Goal: Information Seeking & Learning: Learn about a topic

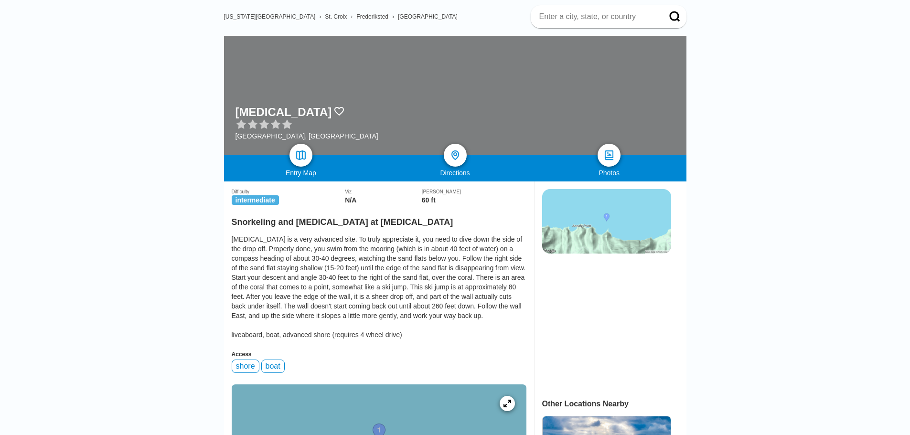
scroll to position [143, 0]
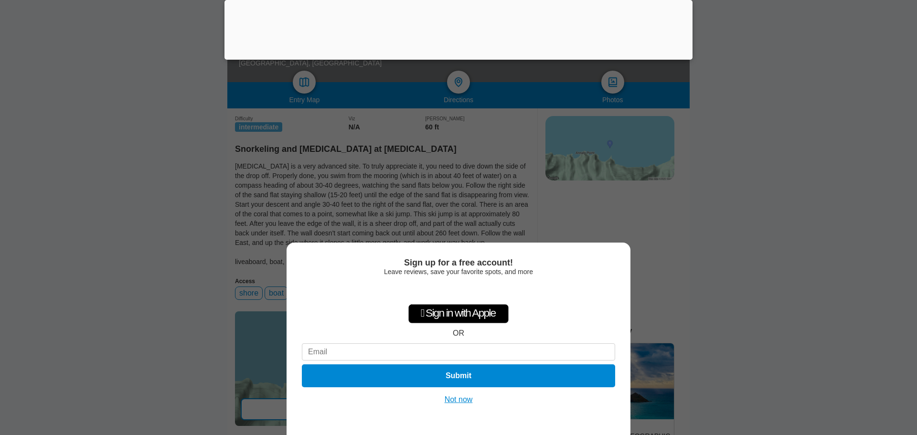
click at [466, 400] on button "Not now" at bounding box center [459, 400] width 34 height 10
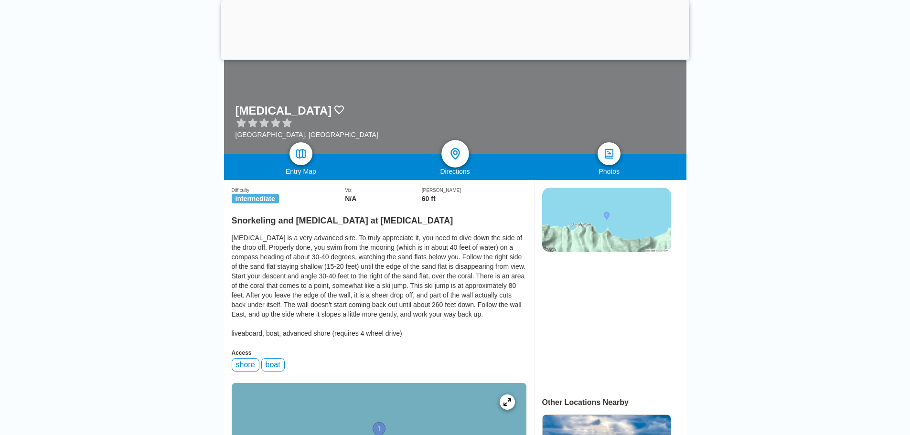
click at [461, 159] on img at bounding box center [455, 154] width 14 height 14
click at [450, 156] on img at bounding box center [455, 154] width 14 height 14
click at [613, 158] on img at bounding box center [609, 154] width 14 height 14
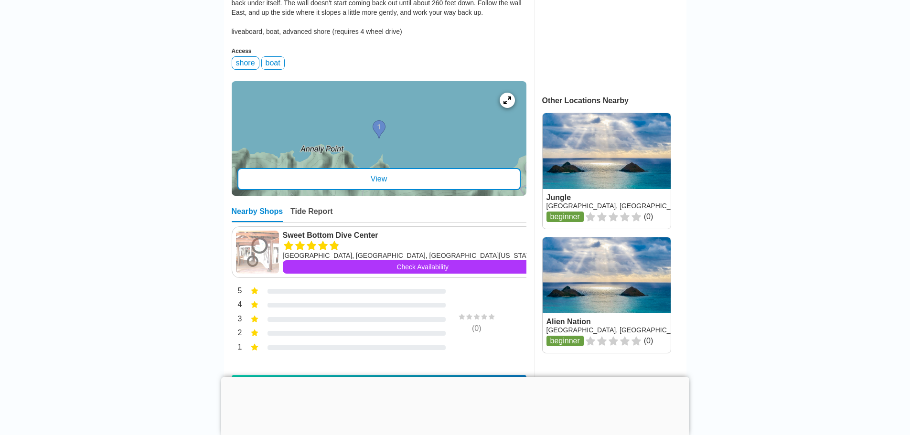
scroll to position [477, 0]
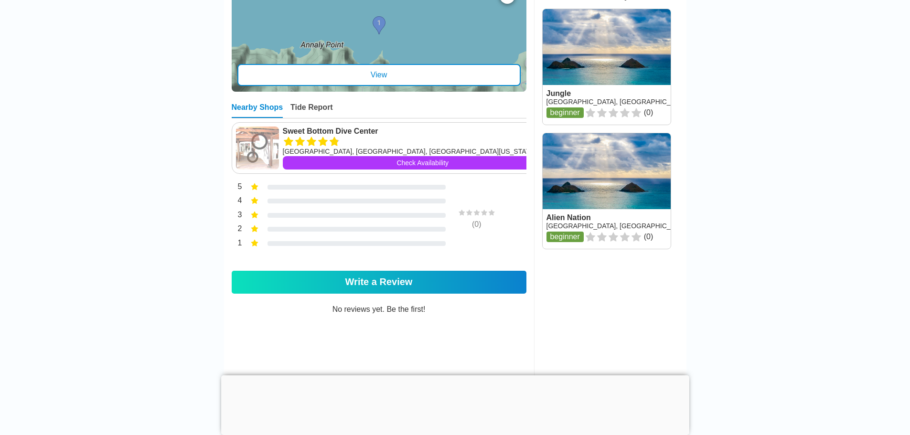
click at [342, 79] on div "View" at bounding box center [378, 75] width 283 height 22
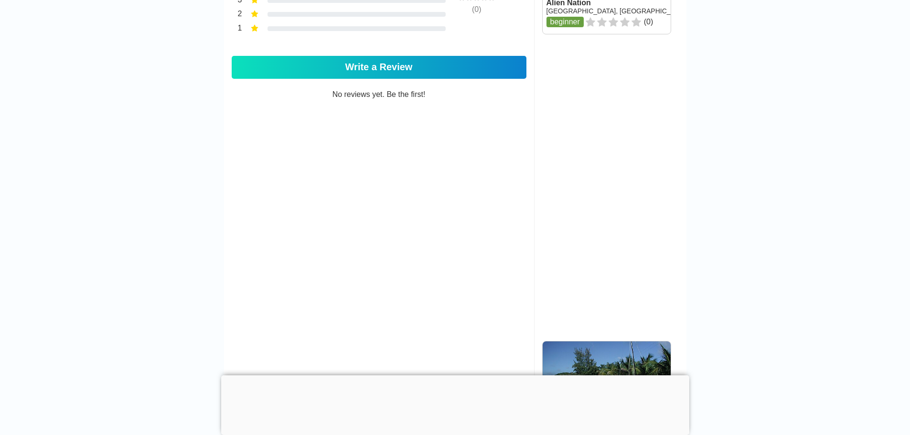
scroll to position [764, 0]
